Goal: Task Accomplishment & Management: Use online tool/utility

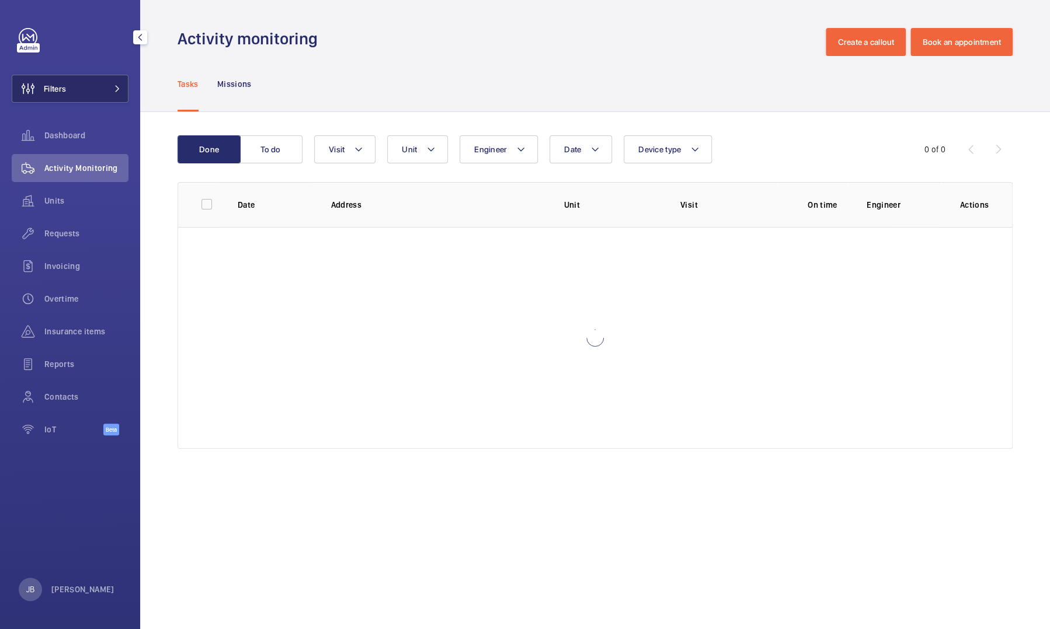
click at [54, 81] on span "Filters" at bounding box center [39, 89] width 54 height 28
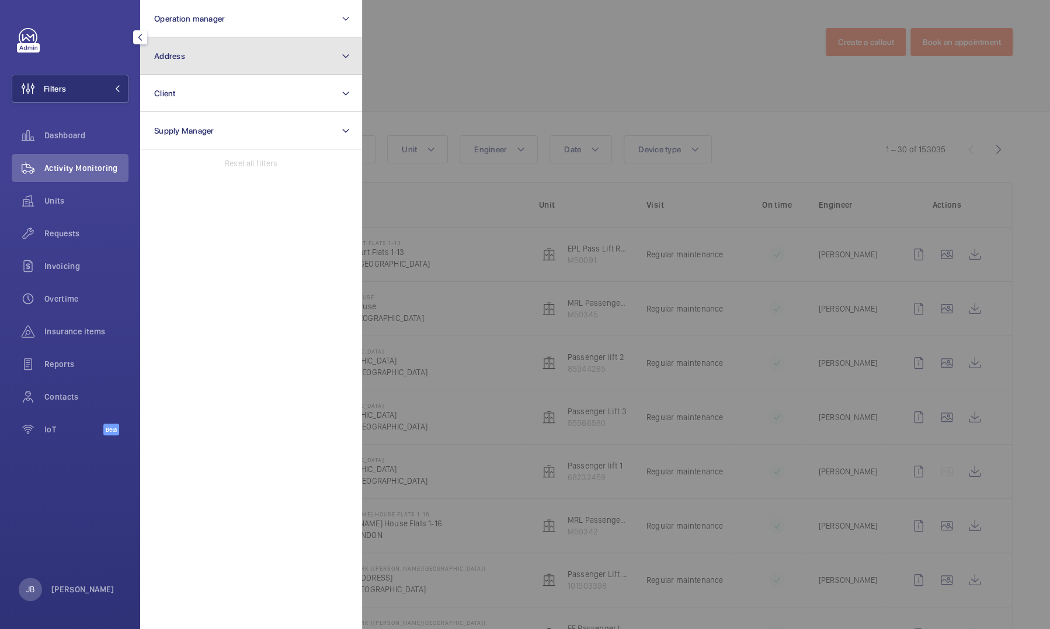
click at [228, 62] on button "Address" at bounding box center [251, 55] width 222 height 37
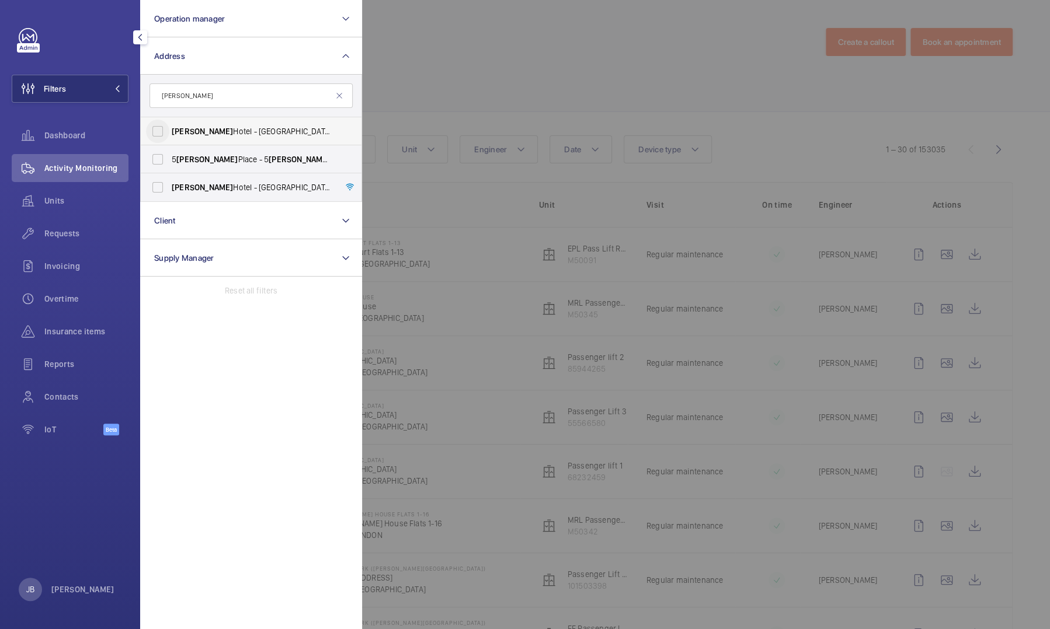
type input "churchill"
click at [162, 126] on input "Churchill Hotel - Hyatt Regency London - The Churchill , LONDON W1H 7BH" at bounding box center [157, 131] width 23 height 23
checkbox input "true"
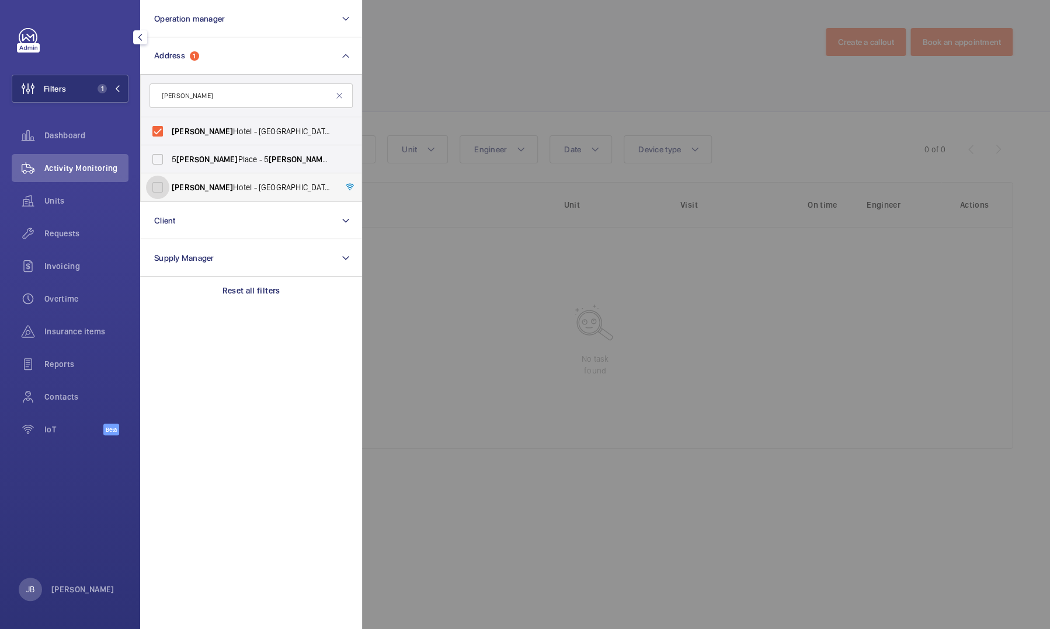
drag, startPoint x: 161, startPoint y: 190, endPoint x: 171, endPoint y: 188, distance: 10.2
click at [161, 190] on input "Churchill Hotel - The Hyatt Regency London - 30 Portman Square, LONDON W1H 7BH" at bounding box center [157, 187] width 23 height 23
checkbox input "true"
drag, startPoint x: 418, startPoint y: 77, endPoint x: 413, endPoint y: 85, distance: 9.1
click at [418, 76] on div at bounding box center [887, 314] width 1050 height 629
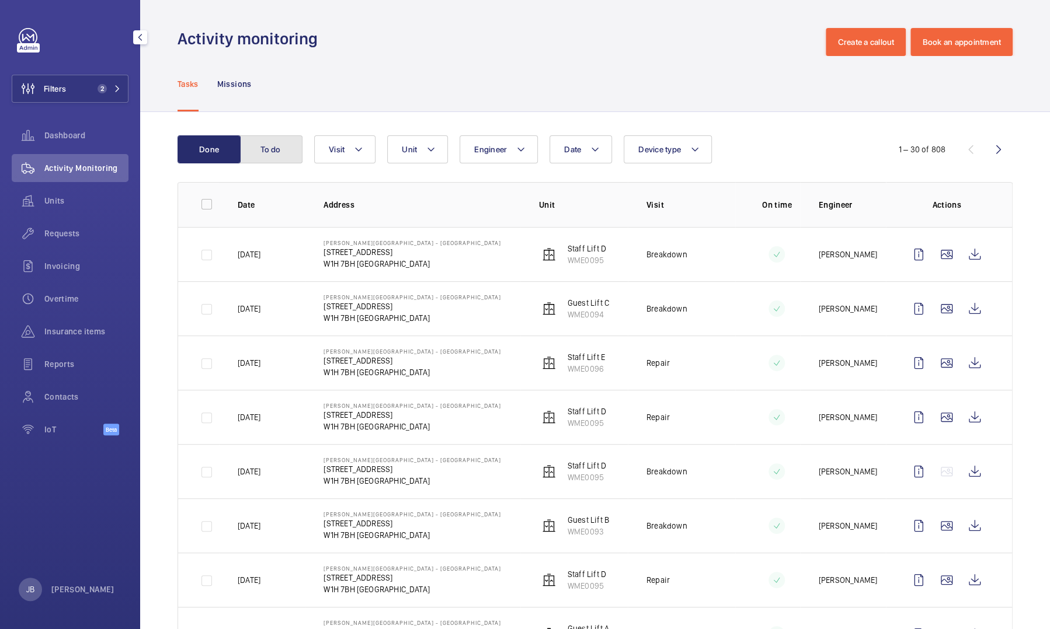
click at [298, 147] on button "To do" at bounding box center [270, 149] width 63 height 28
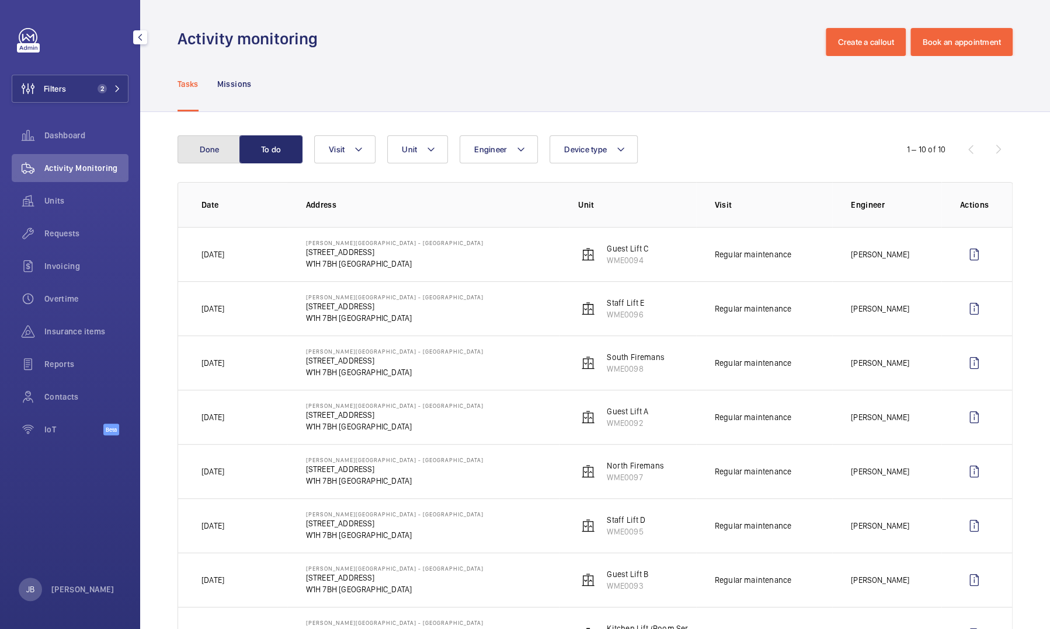
click at [206, 146] on button "Done" at bounding box center [209, 149] width 63 height 28
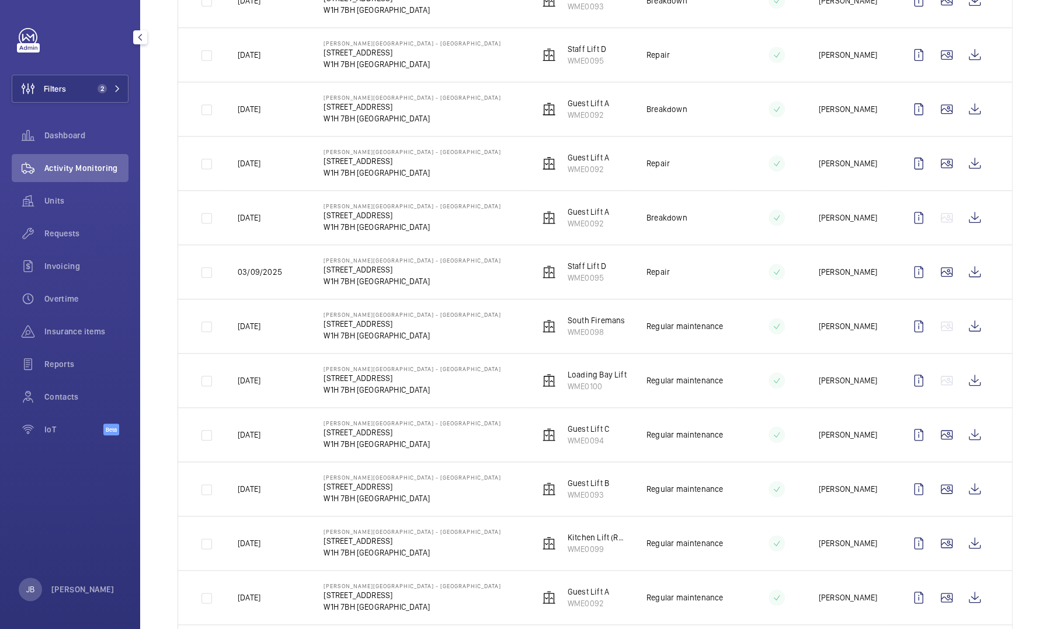
scroll to position [584, 0]
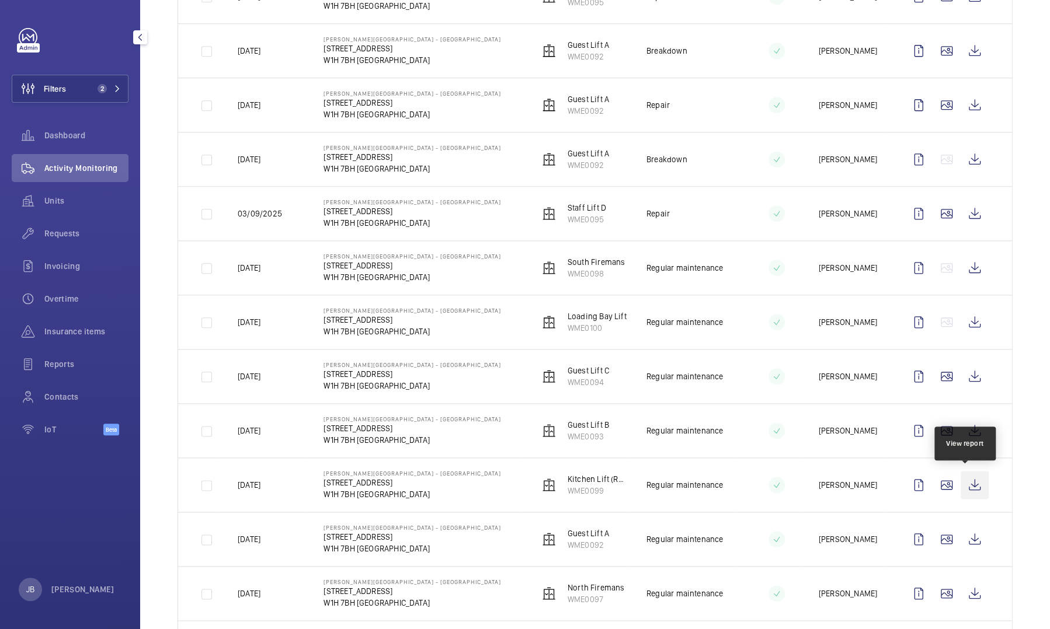
click at [968, 481] on wm-front-icon-button at bounding box center [975, 485] width 28 height 28
click at [967, 326] on wm-front-icon-button at bounding box center [975, 322] width 28 height 28
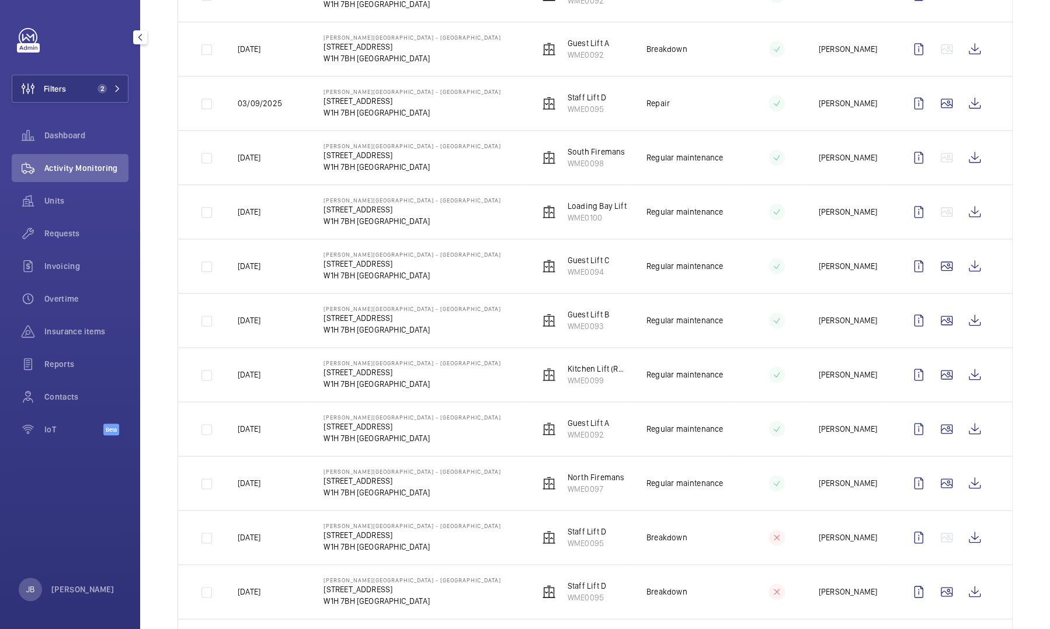
scroll to position [701, 0]
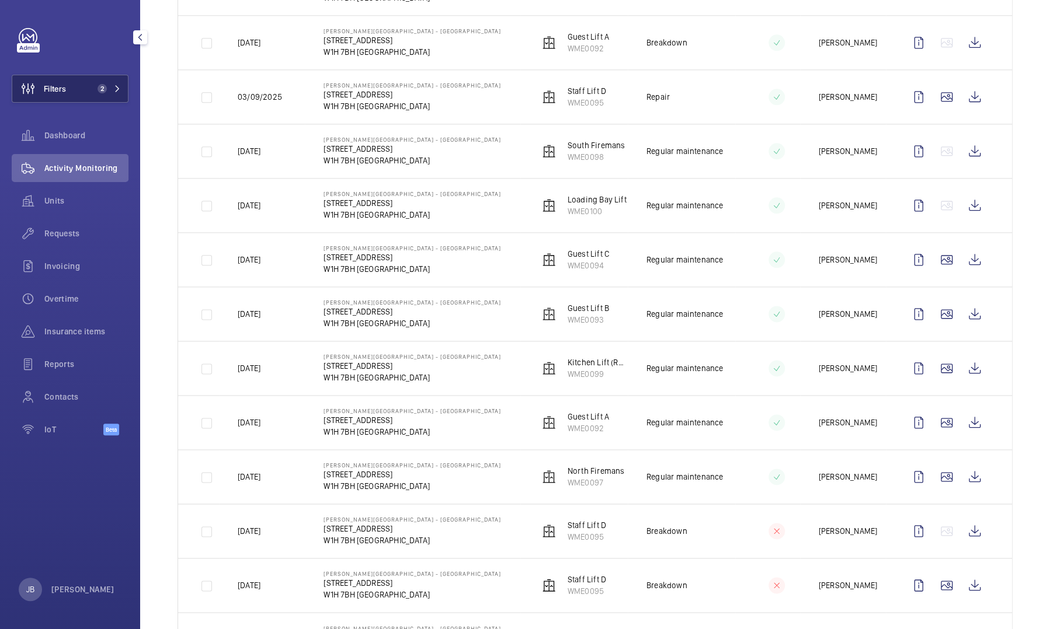
click at [77, 92] on button "Filters 2" at bounding box center [70, 89] width 117 height 28
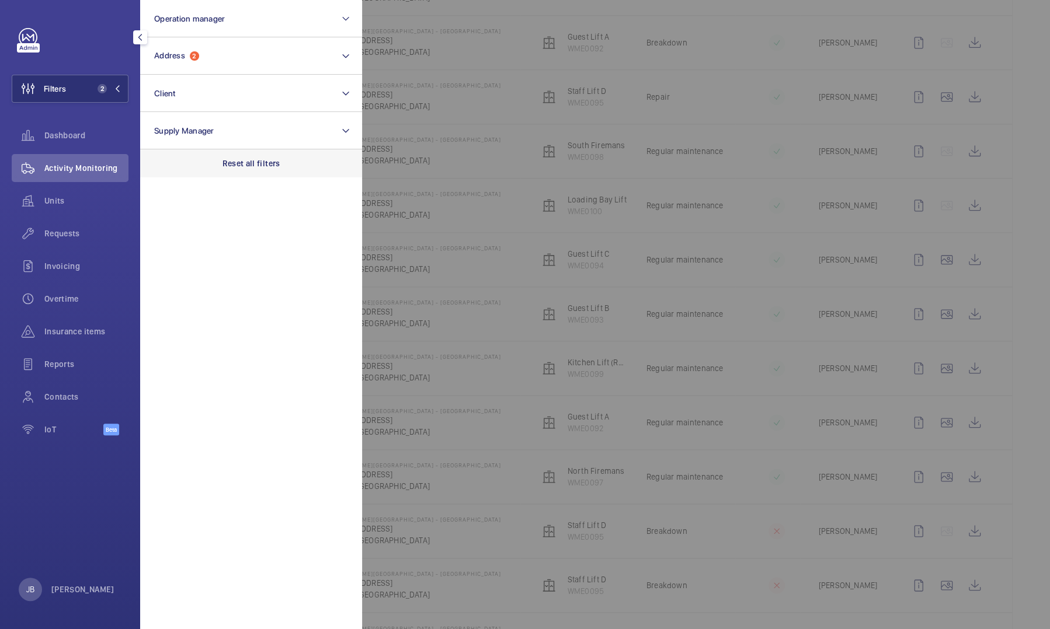
click at [252, 163] on p "Reset all filters" at bounding box center [251, 164] width 58 height 12
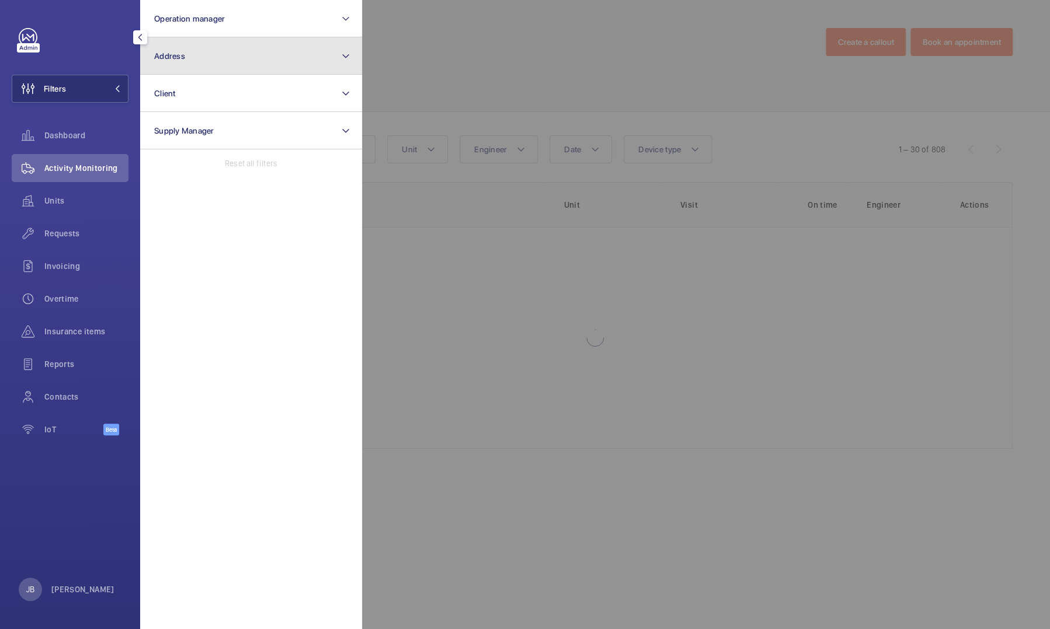
click at [231, 67] on button "Address" at bounding box center [251, 55] width 222 height 37
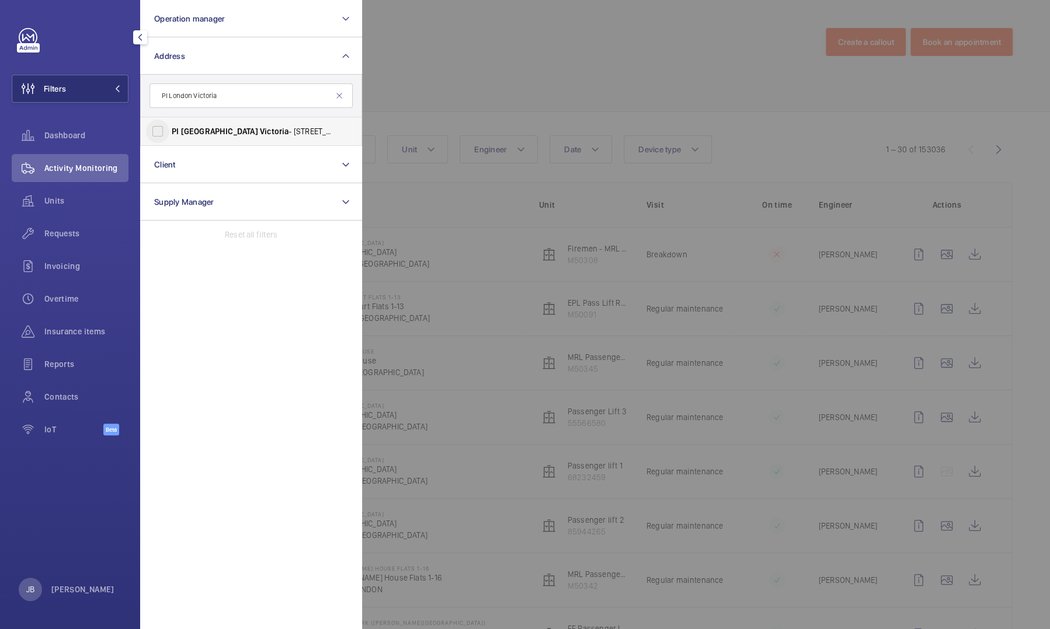
type input "PI London Victoria"
click at [158, 131] on input "PI London Victoria - 82-83 Eccleston Square, VICTORIA SW1V 1PS" at bounding box center [157, 131] width 23 height 23
checkbox input "true"
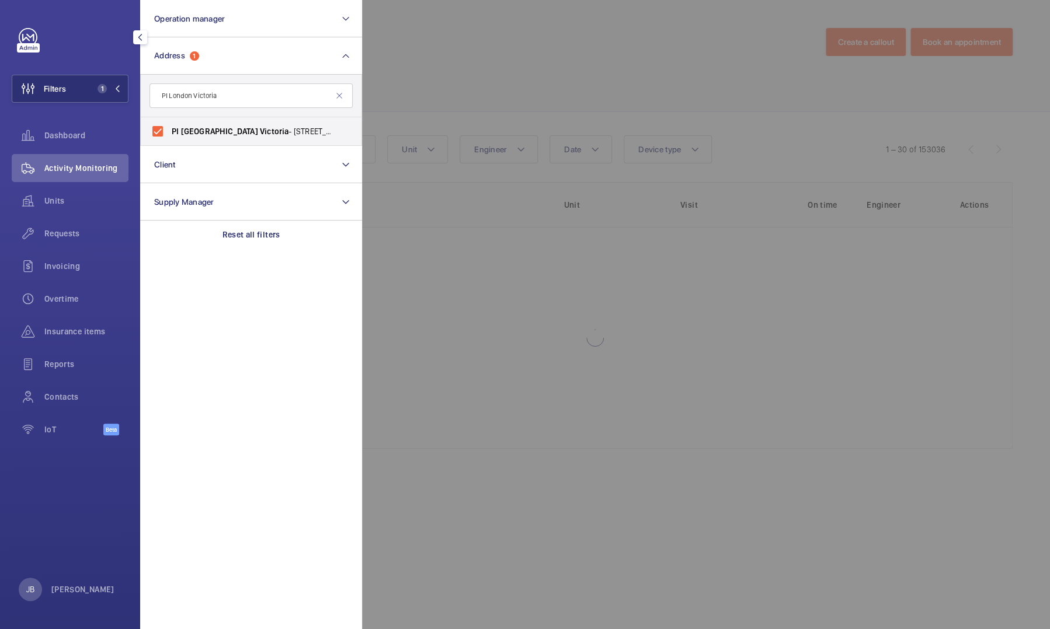
click at [448, 63] on div at bounding box center [887, 314] width 1050 height 629
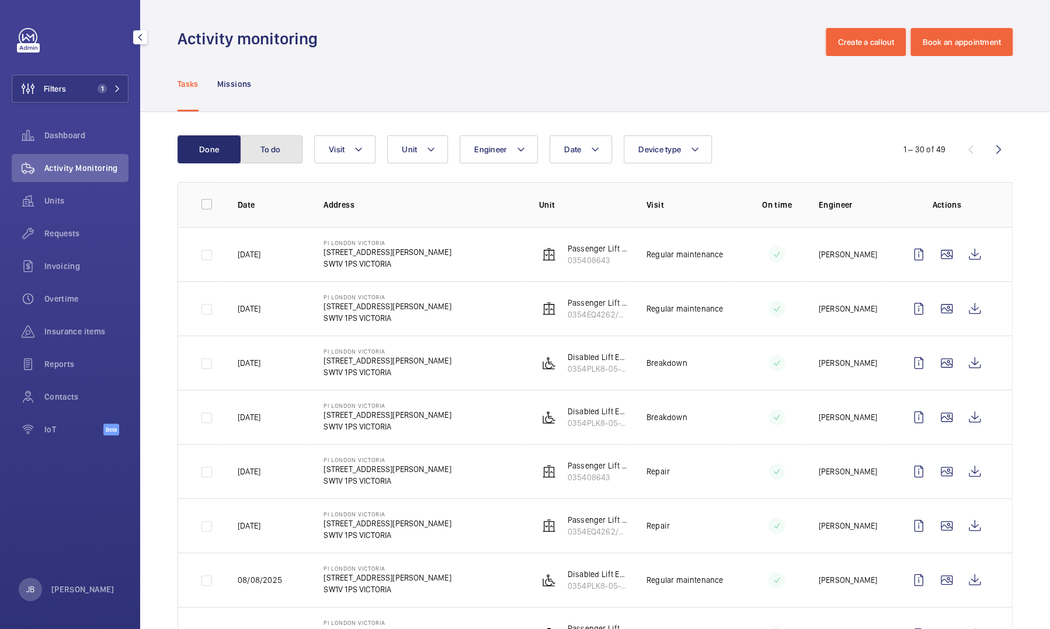
click at [288, 149] on button "To do" at bounding box center [270, 149] width 63 height 28
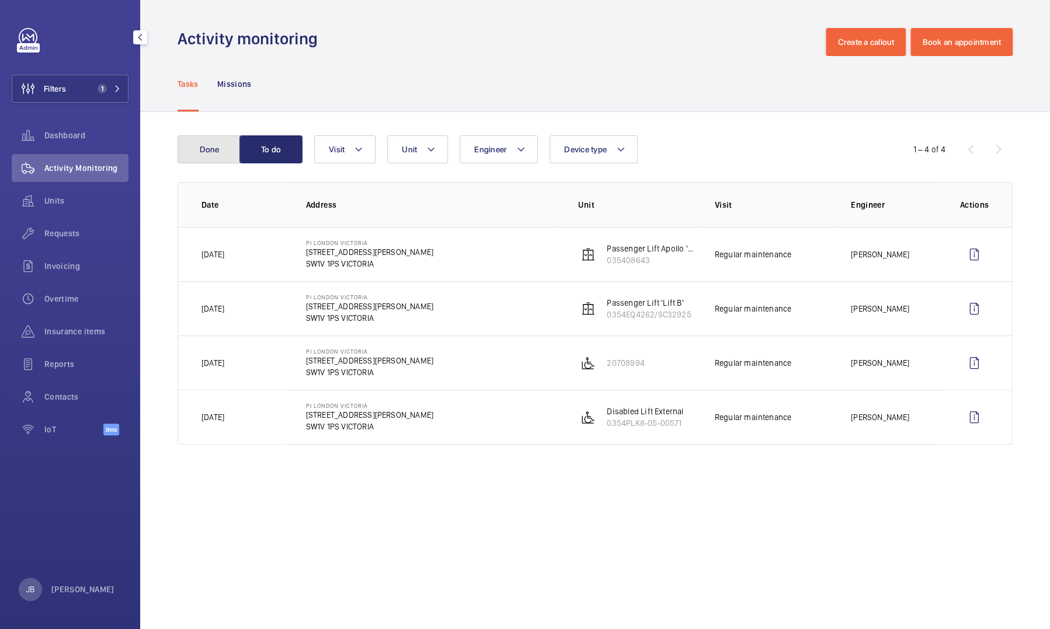
click at [216, 148] on button "Done" at bounding box center [209, 149] width 63 height 28
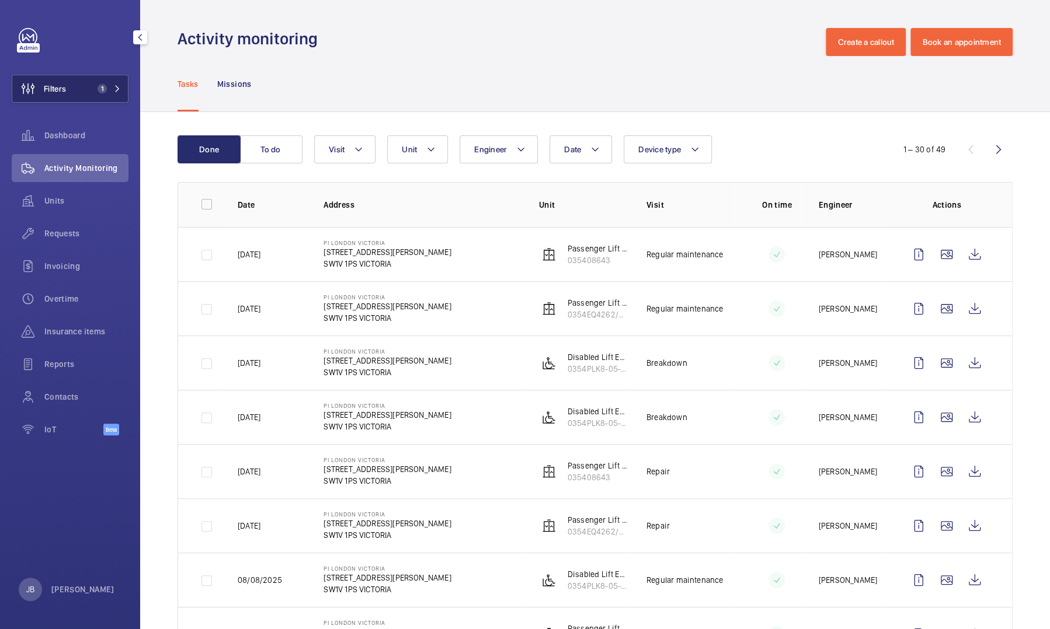
drag, startPoint x: 63, startPoint y: 87, endPoint x: 107, endPoint y: 84, distance: 44.5
click at [63, 87] on span "Filters" at bounding box center [55, 89] width 22 height 12
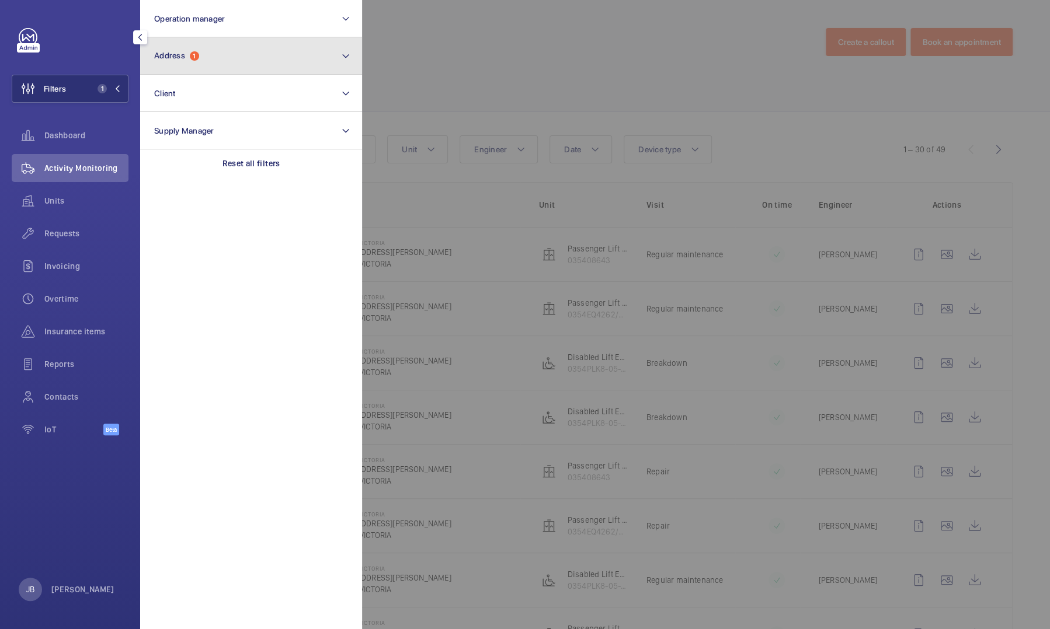
click at [238, 54] on button "Address 1" at bounding box center [251, 55] width 222 height 37
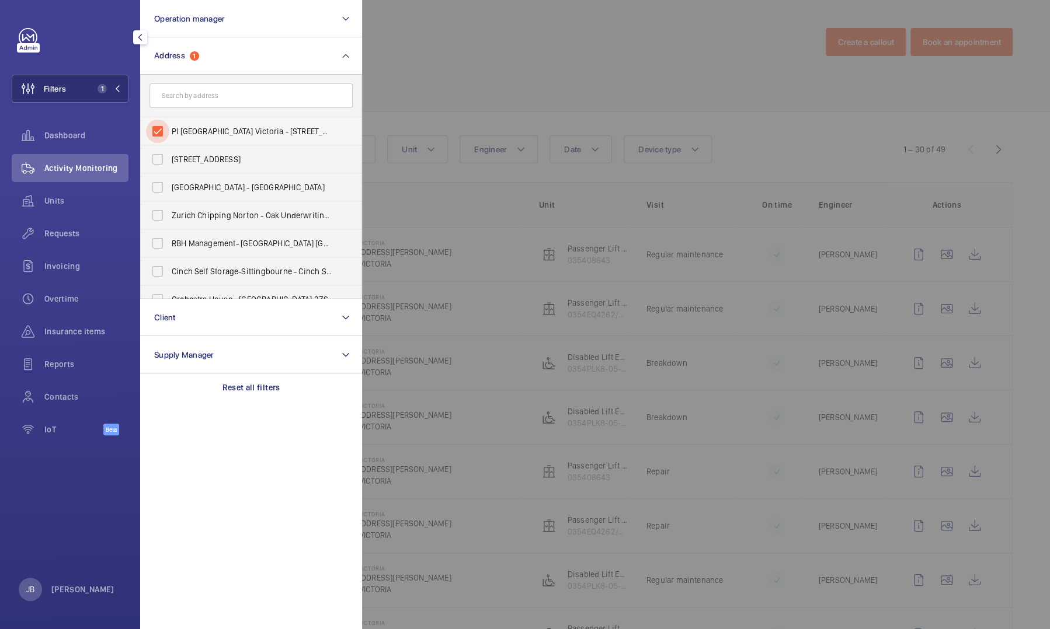
click at [155, 127] on input "PI London Victoria - 82-83 Eccleston Square, VICTORIA SW1V 1PS" at bounding box center [157, 131] width 23 height 23
checkbox input "false"
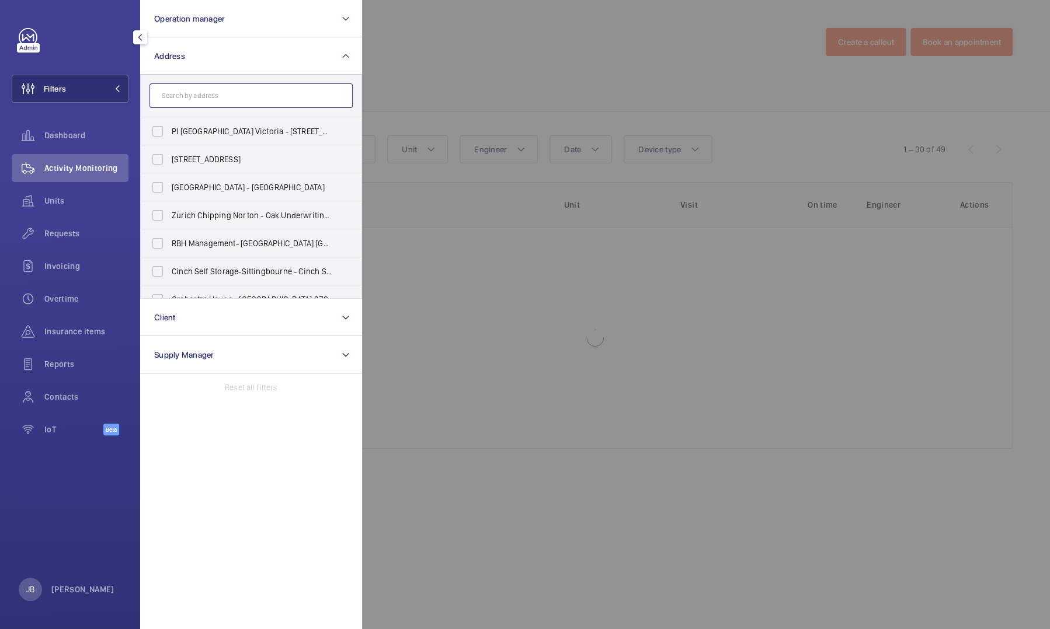
paste input "PI London Holborn"
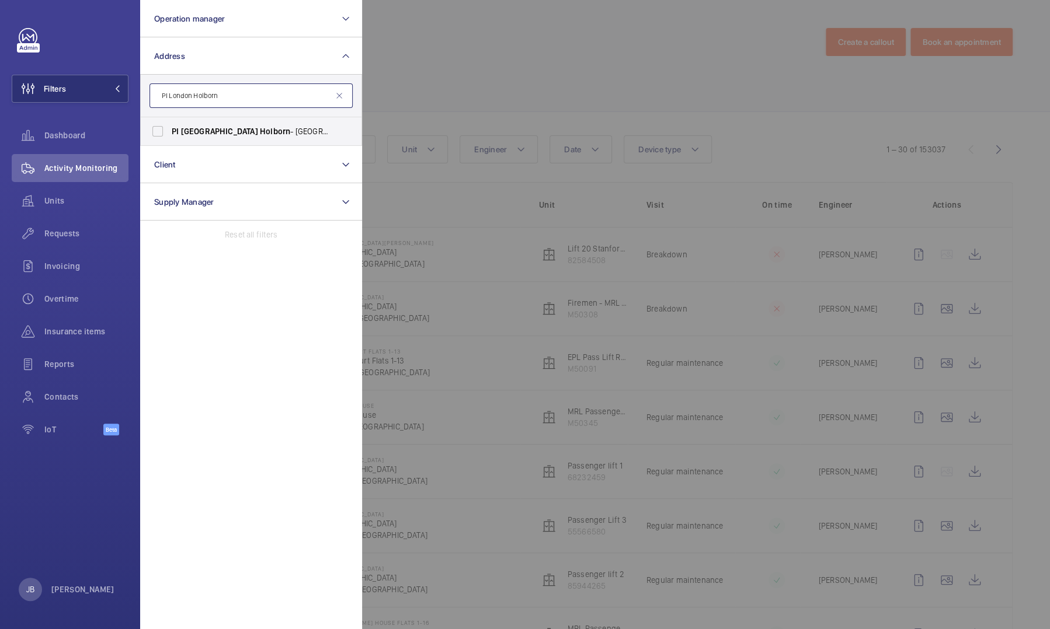
type input "PI London Holborn"
drag, startPoint x: 186, startPoint y: 132, endPoint x: 231, endPoint y: 128, distance: 45.1
click at [186, 132] on span "London" at bounding box center [219, 131] width 77 height 9
click at [169, 132] on input "PI London Holborn - Red Lion Street, HOLBORN WC1R 4PS" at bounding box center [157, 131] width 23 height 23
checkbox input "true"
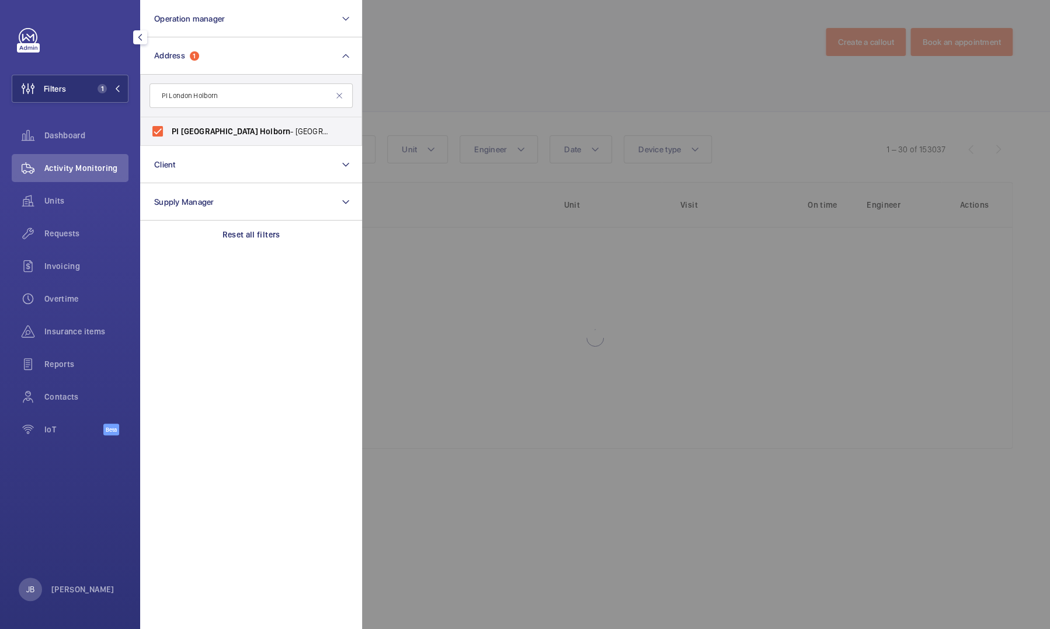
click at [450, 65] on div at bounding box center [887, 314] width 1050 height 629
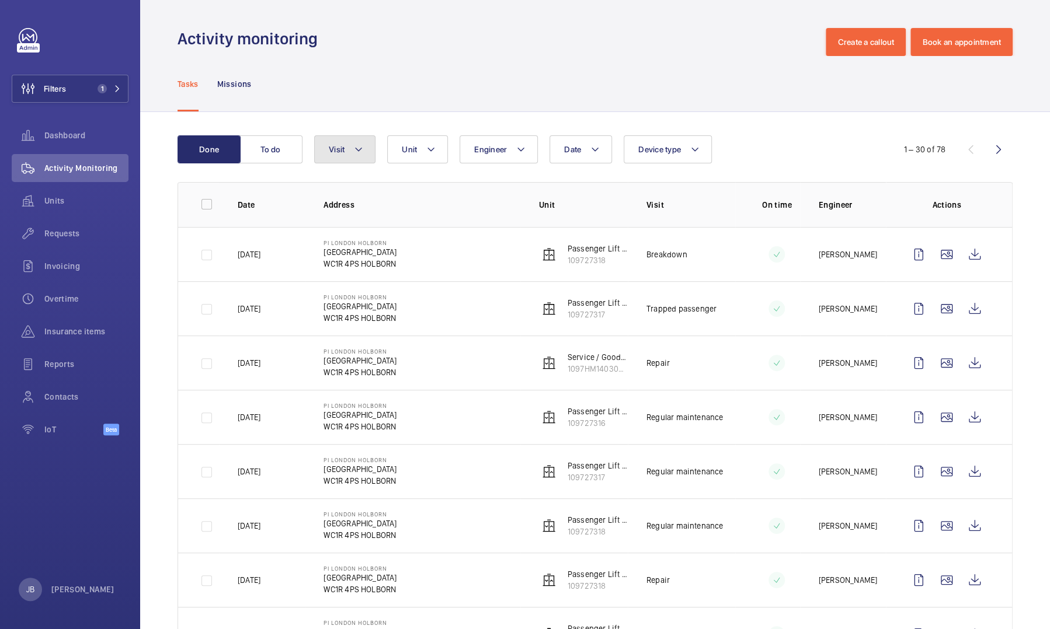
click at [354, 146] on mat-icon at bounding box center [358, 149] width 9 height 14
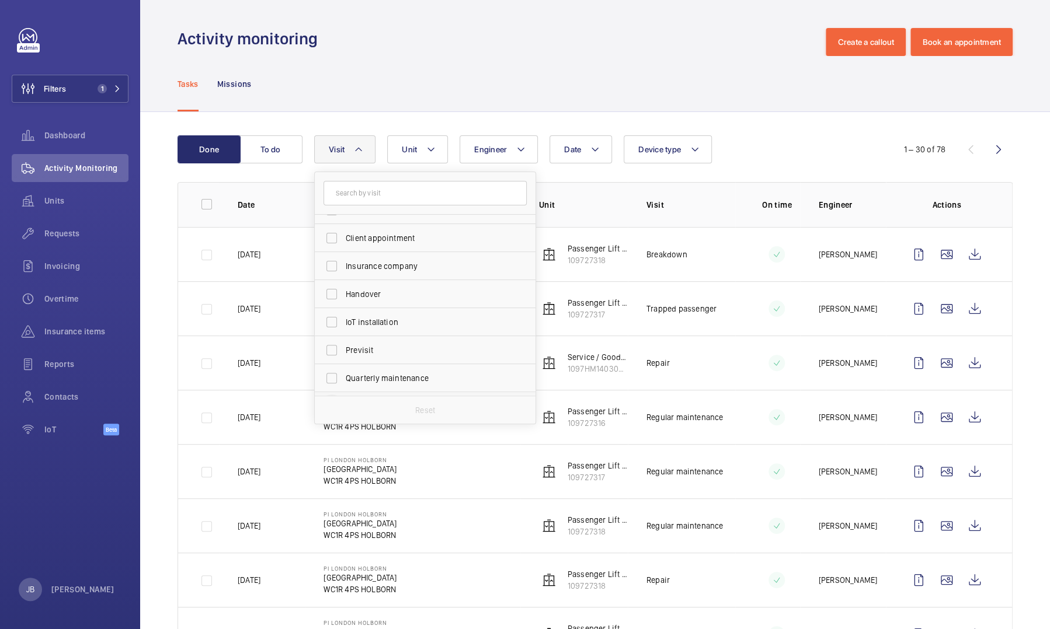
scroll to position [117, 0]
click at [331, 341] on input "Regular maintenance" at bounding box center [331, 336] width 23 height 23
checkbox input "true"
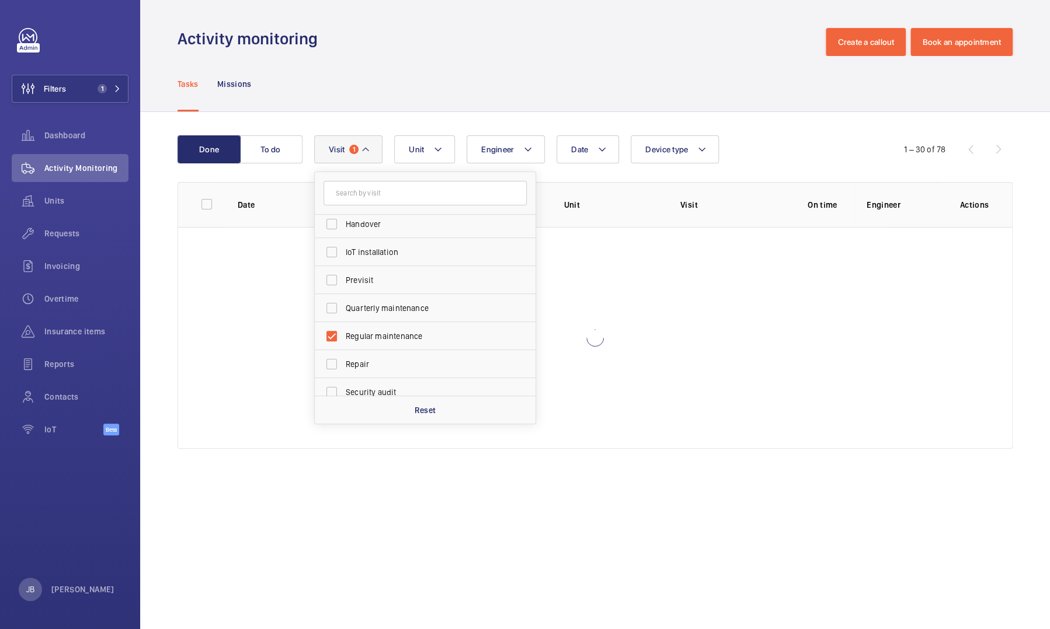
click at [338, 95] on div "Tasks Missions" at bounding box center [595, 83] width 835 height 55
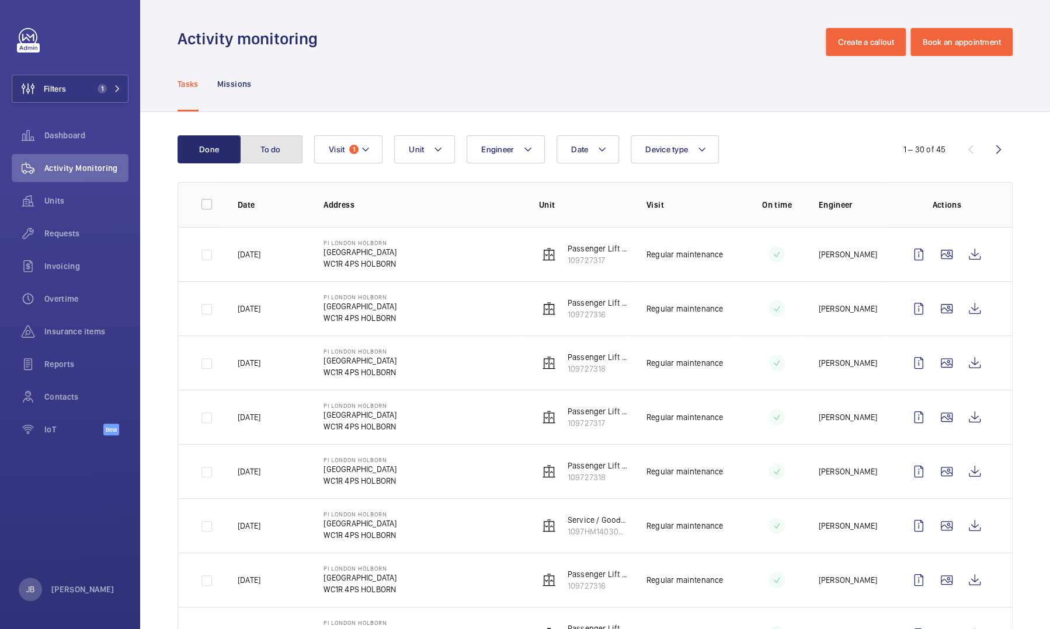
click at [289, 150] on button "To do" at bounding box center [270, 149] width 63 height 28
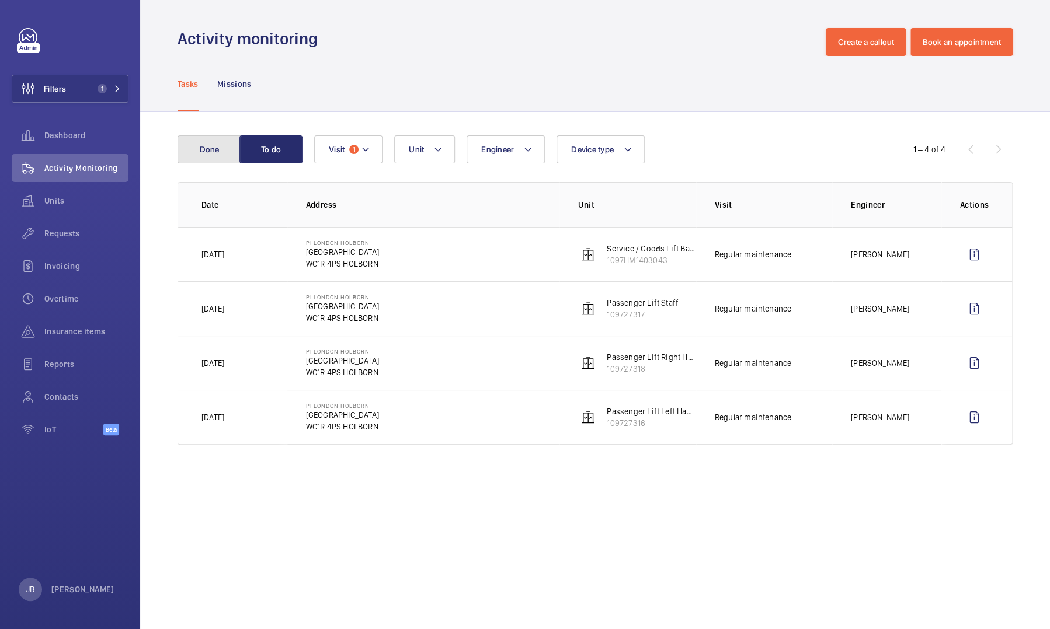
click at [228, 160] on button "Done" at bounding box center [209, 149] width 63 height 28
